Goal: Task Accomplishment & Management: Use online tool/utility

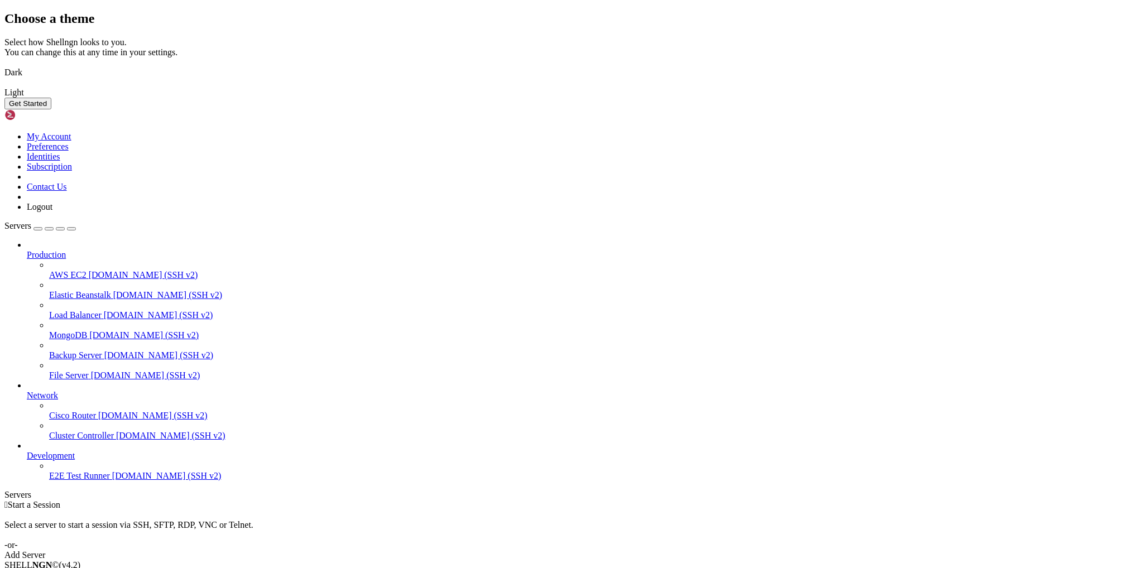
click at [51, 109] on button "Get Started" at bounding box center [27, 104] width 47 height 12
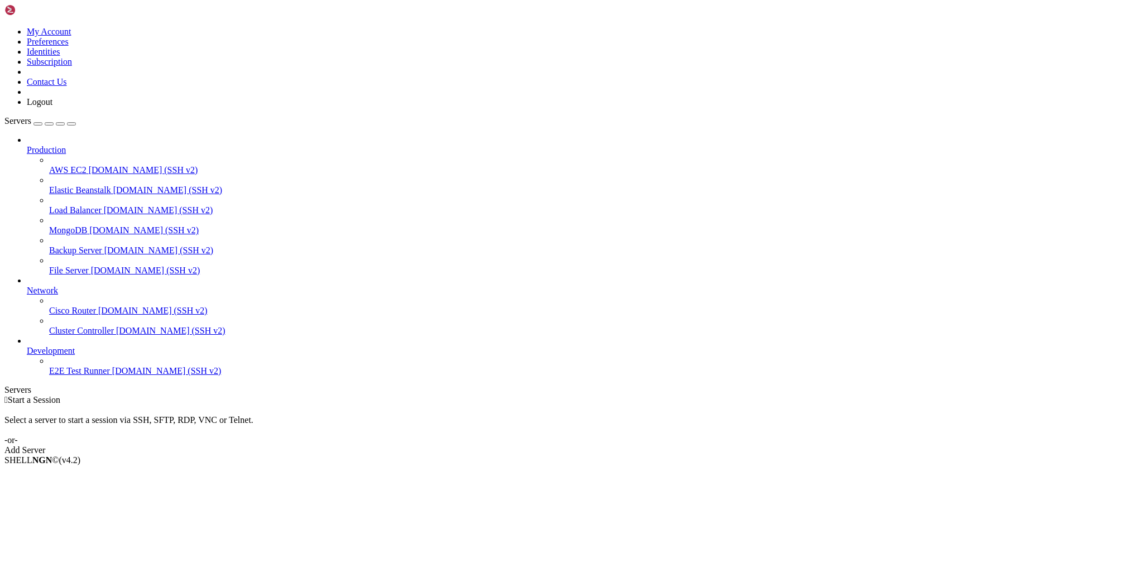
click at [639, 446] on div "Add Server" at bounding box center [571, 451] width 1134 height 10
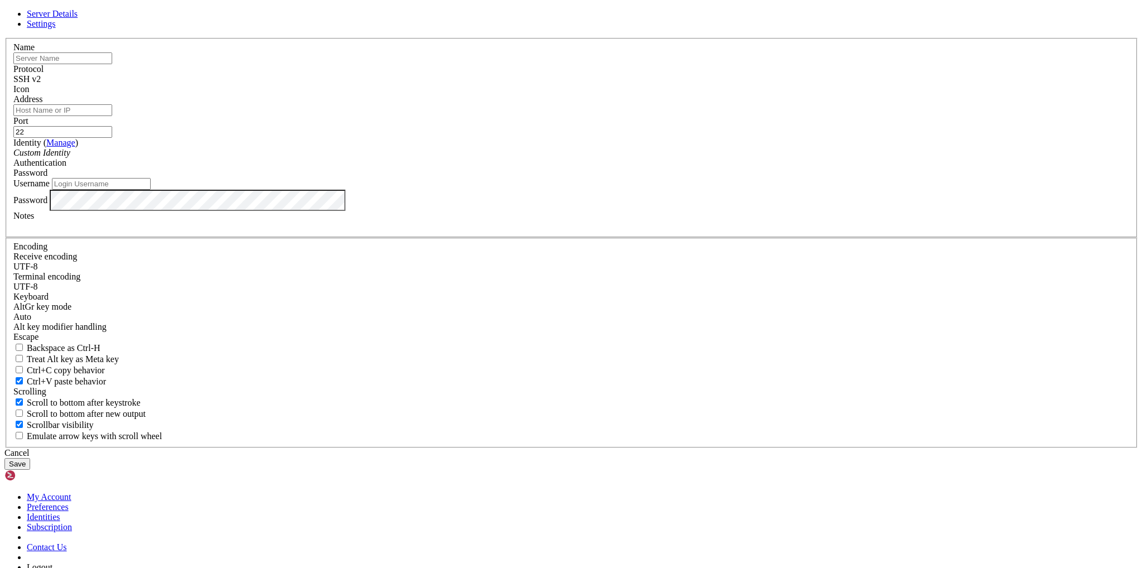
click at [112, 64] on input "text" at bounding box center [62, 58] width 99 height 12
type input "nerd"
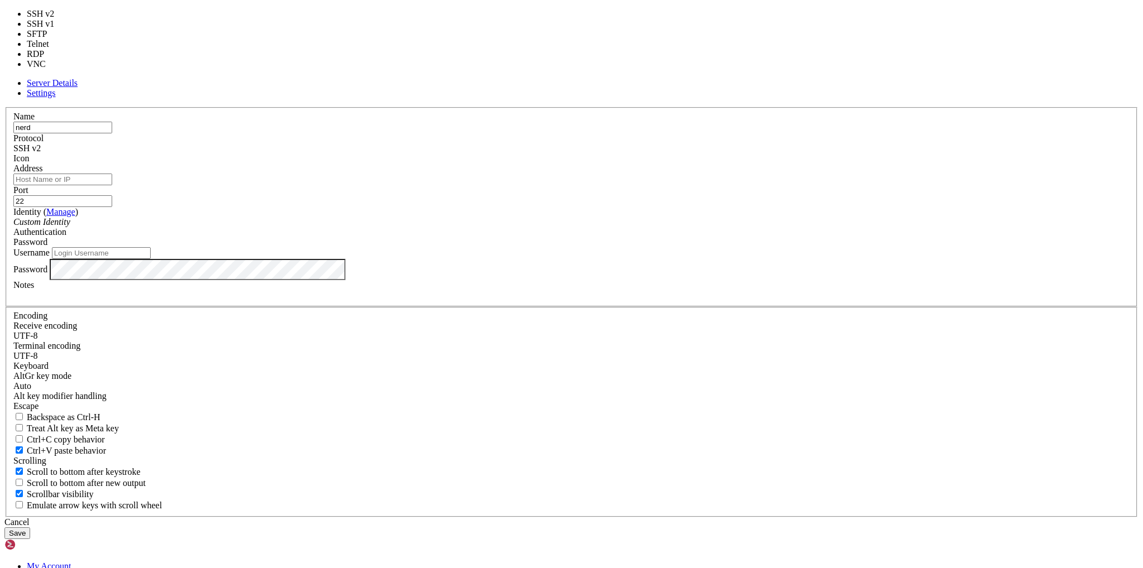
click at [619, 154] on div "SSH v2" at bounding box center [571, 148] width 1117 height 10
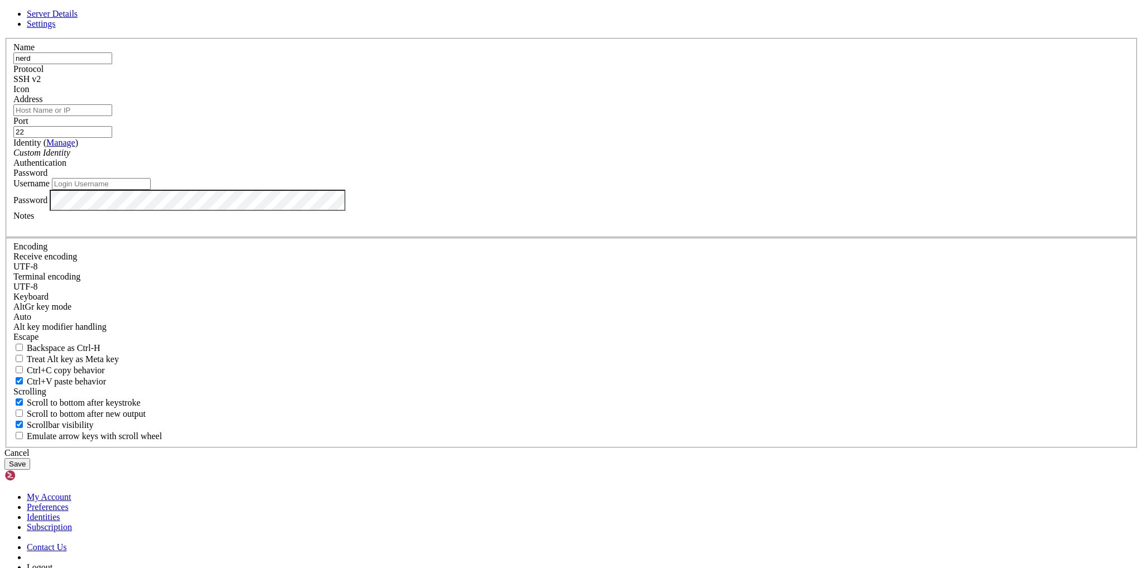
click at [112, 116] on input "Address" at bounding box center [62, 110] width 99 height 12
paste input "[TECHNICAL_ID]"
type input "[TECHNICAL_ID]"
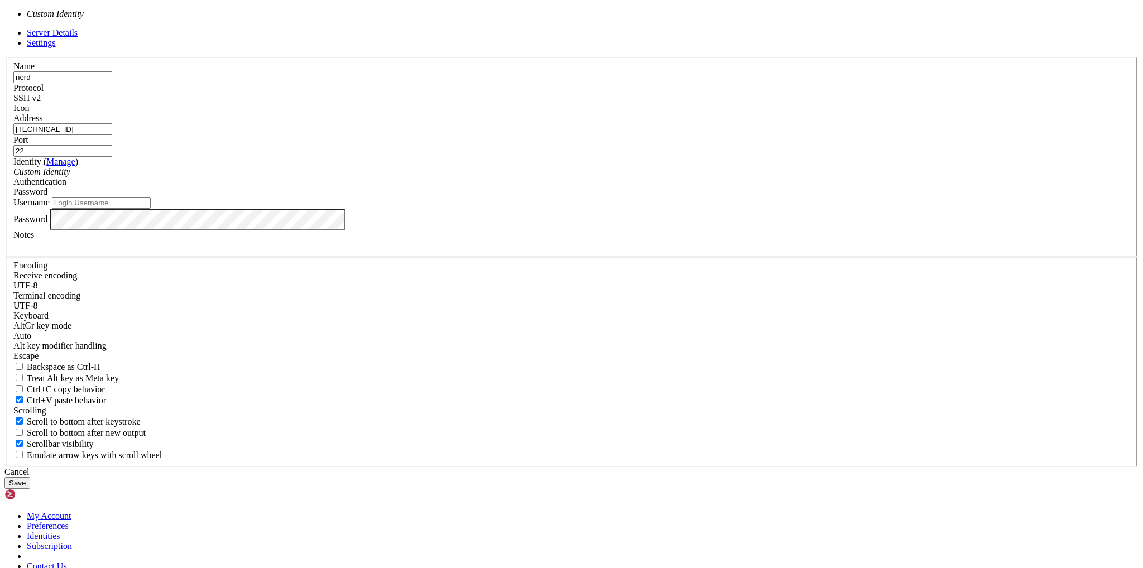
click at [70, 176] on icon "Custom Identity" at bounding box center [41, 171] width 57 height 9
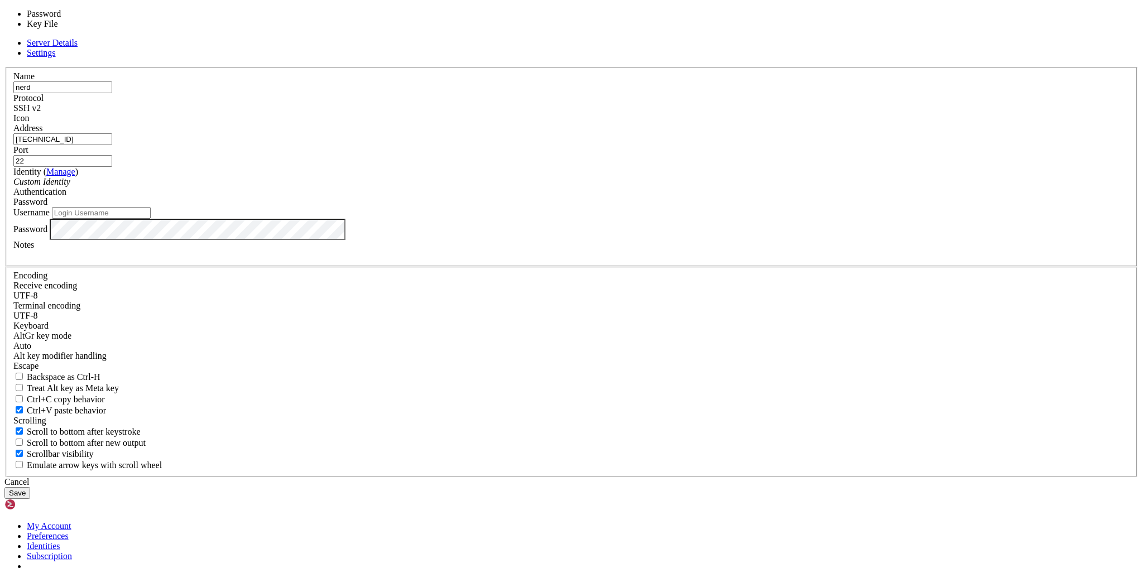
click at [47, 207] on span "Password" at bounding box center [30, 201] width 34 height 9
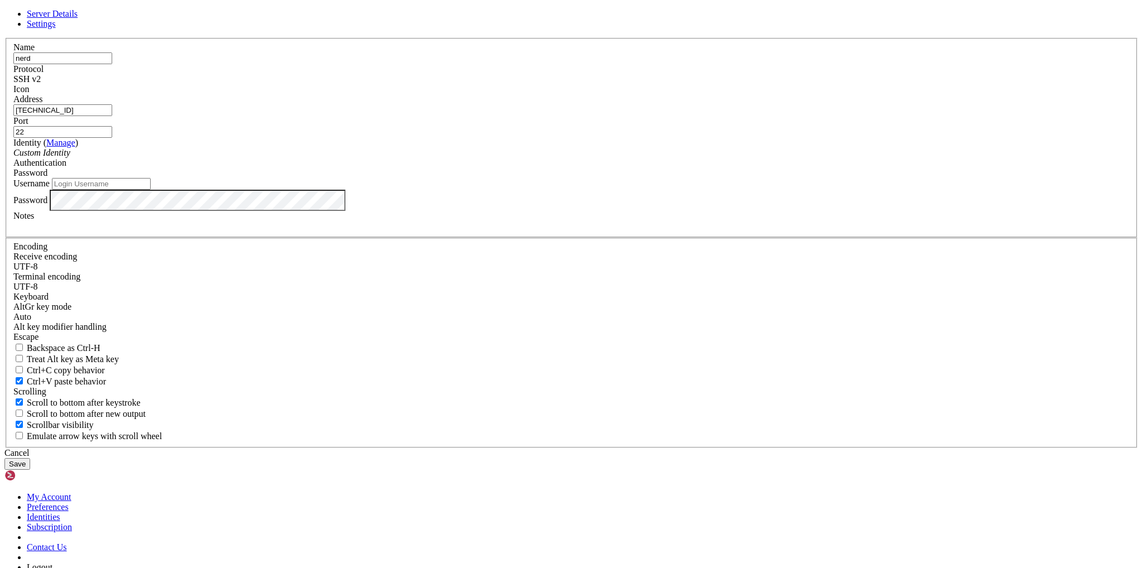
click at [151, 190] on input "Username" at bounding box center [101, 184] width 99 height 12
type input "root"
click at [30, 458] on button "Save" at bounding box center [17, 464] width 26 height 12
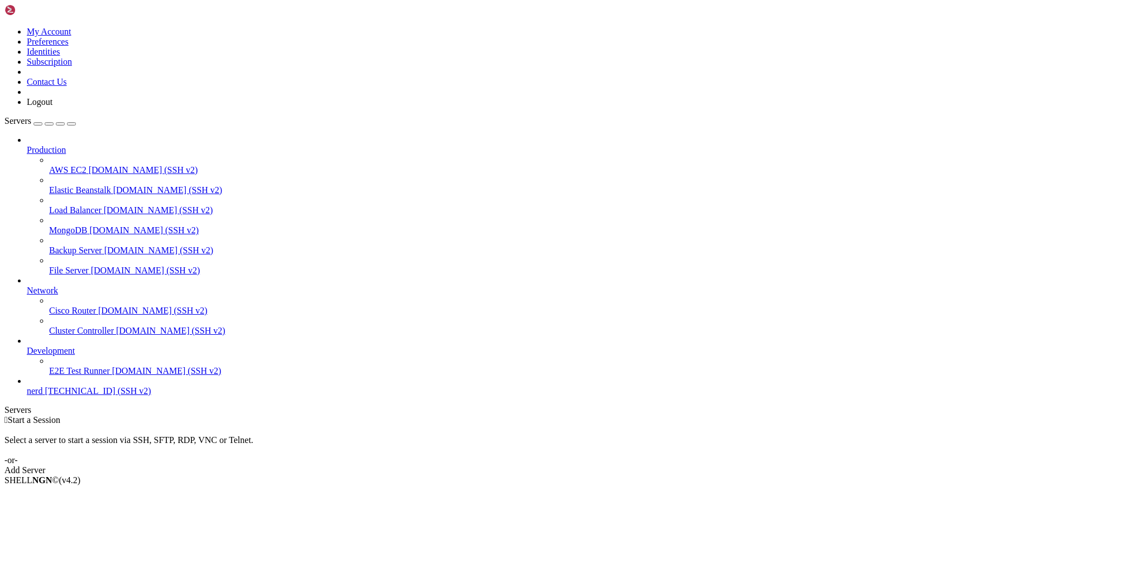
click at [59, 396] on span "[TECHNICAL_ID] (SSH v2)" at bounding box center [98, 390] width 106 height 9
click at [52, 396] on span "[TECHNICAL_ID] (SSH v2)" at bounding box center [98, 390] width 106 height 9
click at [56, 396] on span "[TECHNICAL_ID] (SSH v2)" at bounding box center [98, 390] width 106 height 9
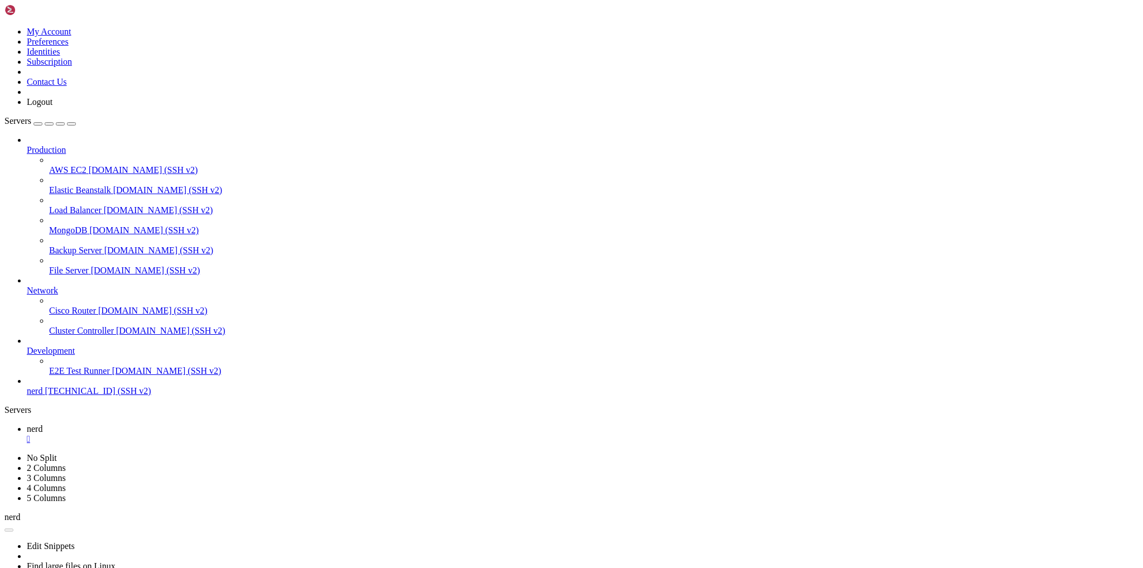
click at [56, 396] on span "[TECHNICAL_ID] (SSH v2)" at bounding box center [98, 390] width 106 height 9
drag, startPoint x: 111, startPoint y: 994, endPoint x: 98, endPoint y: 994, distance: 12.8
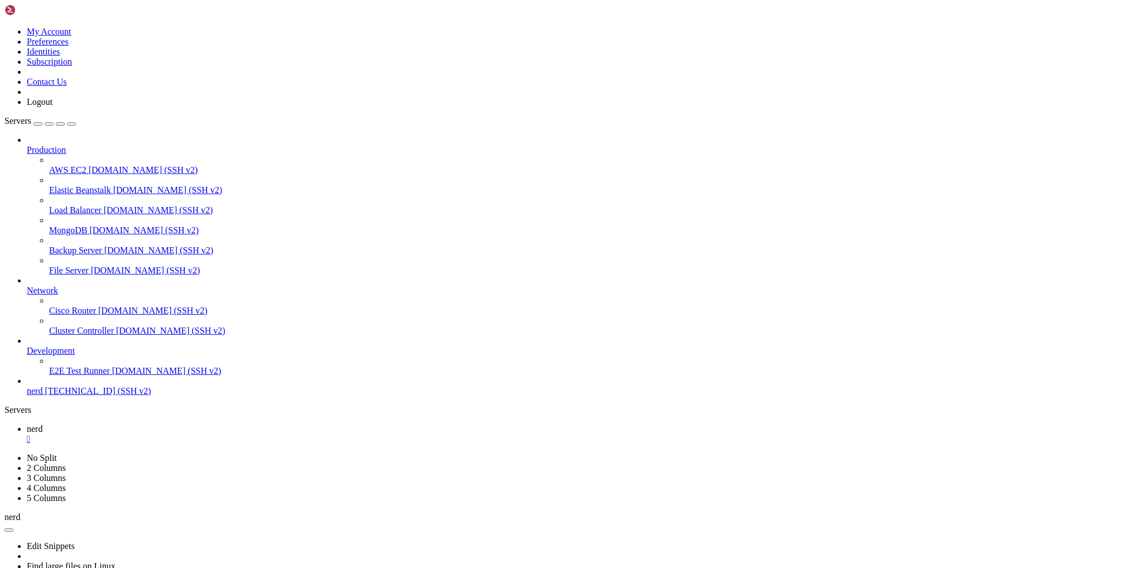
drag, startPoint x: 111, startPoint y: 1000, endPoint x: 10, endPoint y: 993, distance: 100.8
drag, startPoint x: 121, startPoint y: 1003, endPoint x: 9, endPoint y: 992, distance: 112.7
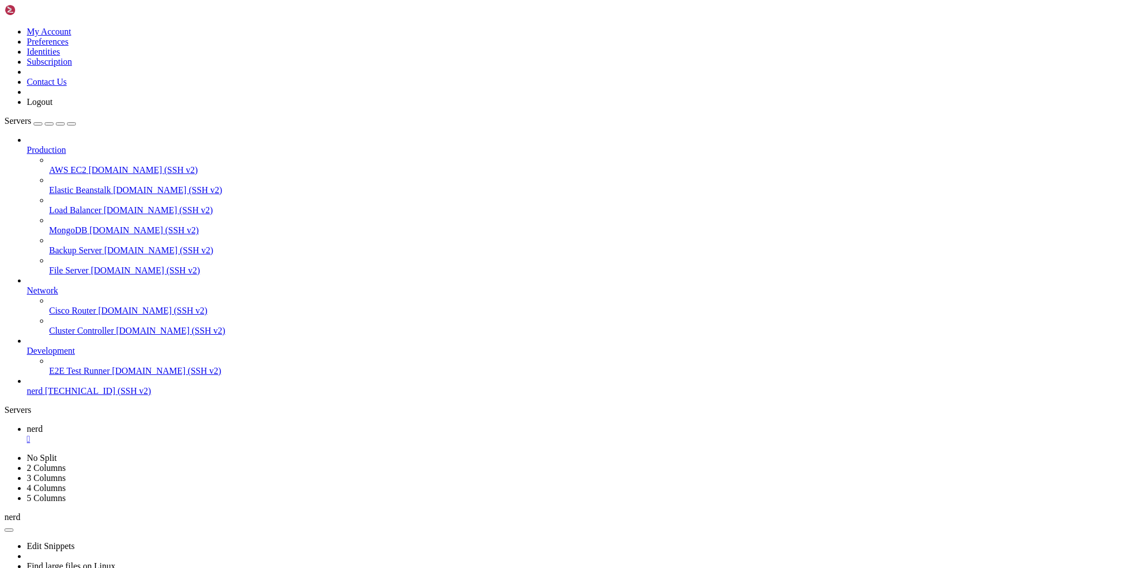
copy div "vmess://eyJ2IjoyLCJwcyI6IjIzM2JveS10Y3AtNjQuMTg4LjMwLjE4MCIsImFkZCI6IjY0LjE4OC4…"
